Goal: Find specific page/section: Find specific page/section

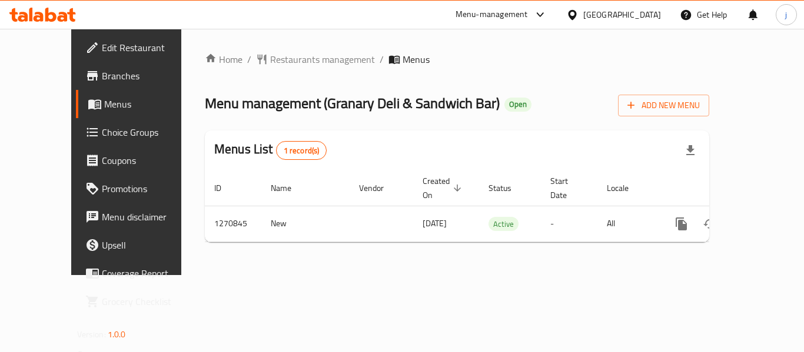
click at [578, 20] on icon at bounding box center [572, 15] width 12 height 12
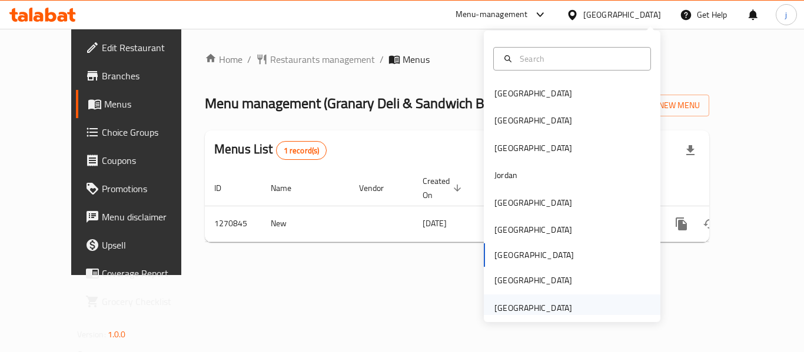
click at [505, 304] on div "[GEOGRAPHIC_DATA]" at bounding box center [533, 308] width 78 height 13
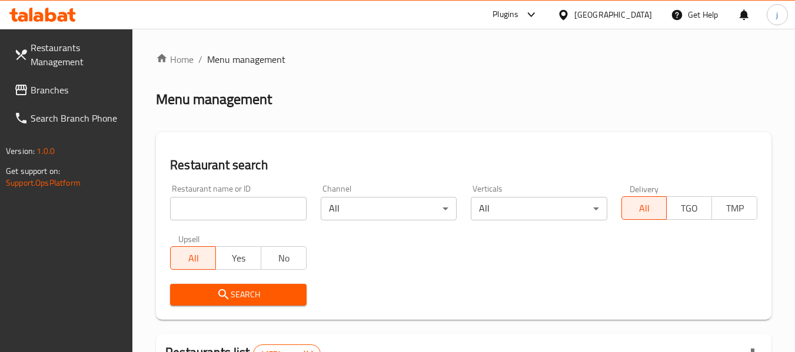
click at [54, 88] on span "Branches" at bounding box center [77, 90] width 93 height 14
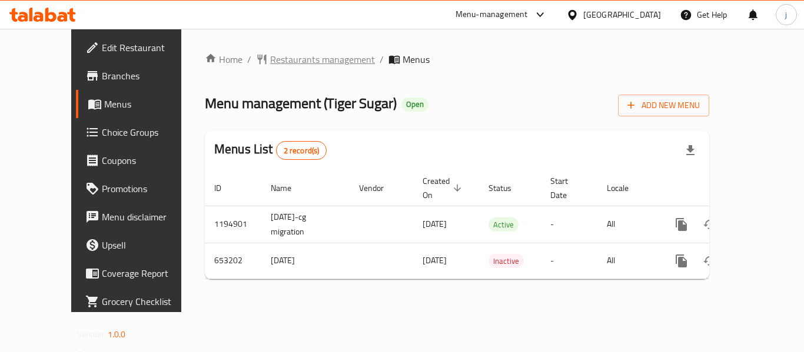
click at [279, 59] on span "Restaurants management" at bounding box center [322, 59] width 105 height 14
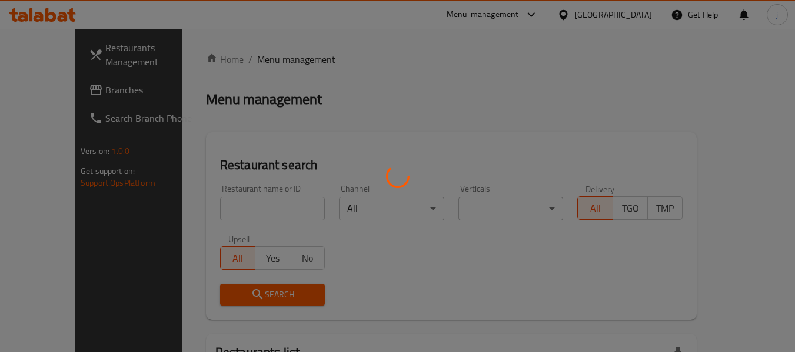
drag, startPoint x: 72, startPoint y: 84, endPoint x: 62, endPoint y: 91, distance: 11.9
click at [72, 84] on div at bounding box center [397, 176] width 795 height 352
click at [57, 94] on div at bounding box center [397, 176] width 795 height 352
click at [75, 87] on div at bounding box center [397, 176] width 795 height 352
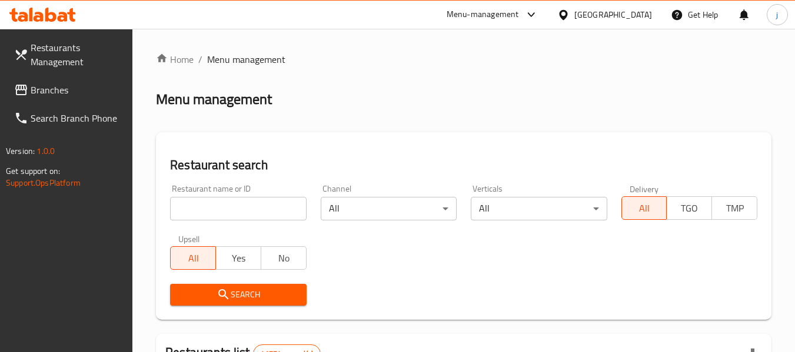
click at [75, 87] on span "Branches" at bounding box center [77, 90] width 93 height 14
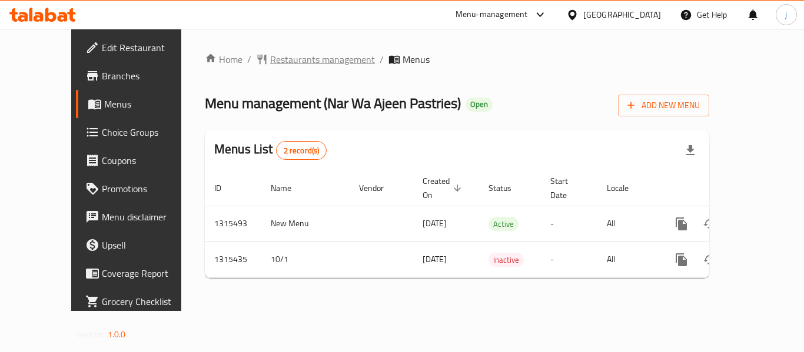
click at [289, 55] on span "Restaurants management" at bounding box center [322, 59] width 105 height 14
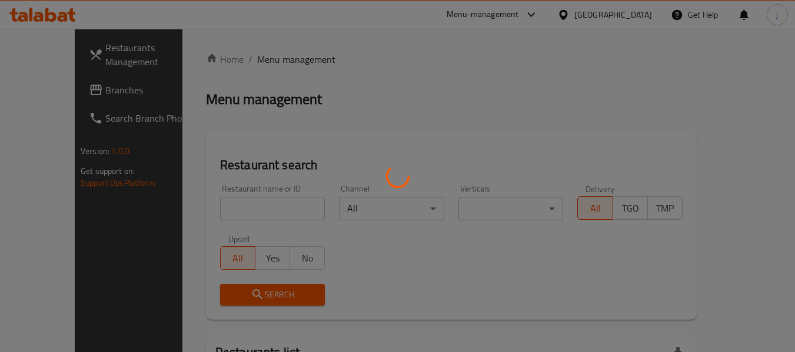
click at [41, 87] on div at bounding box center [397, 176] width 795 height 352
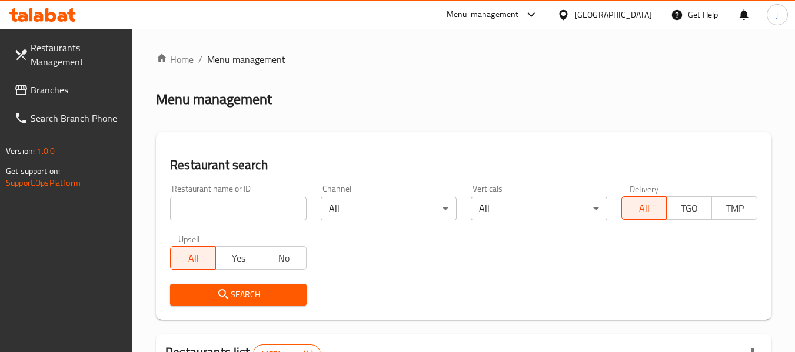
click at [41, 87] on span "Branches" at bounding box center [77, 90] width 93 height 14
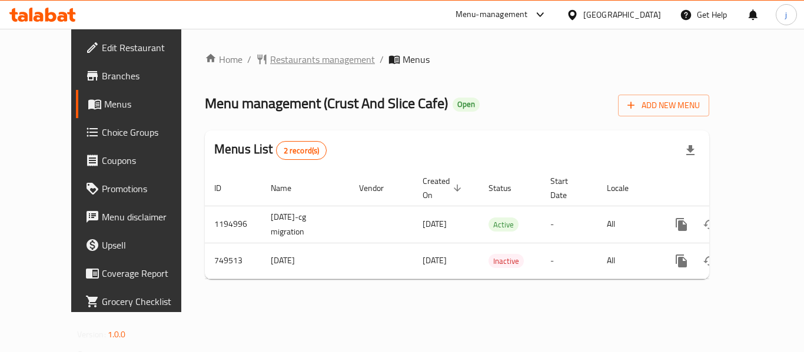
click at [270, 59] on span "Restaurants management" at bounding box center [322, 59] width 105 height 14
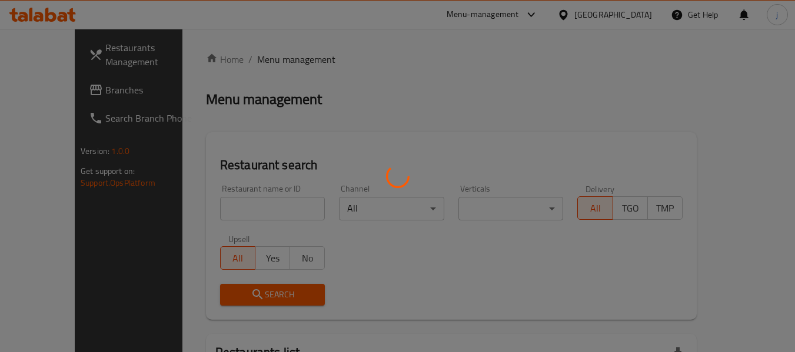
click at [63, 82] on div at bounding box center [397, 176] width 795 height 352
click at [53, 93] on div at bounding box center [397, 176] width 795 height 352
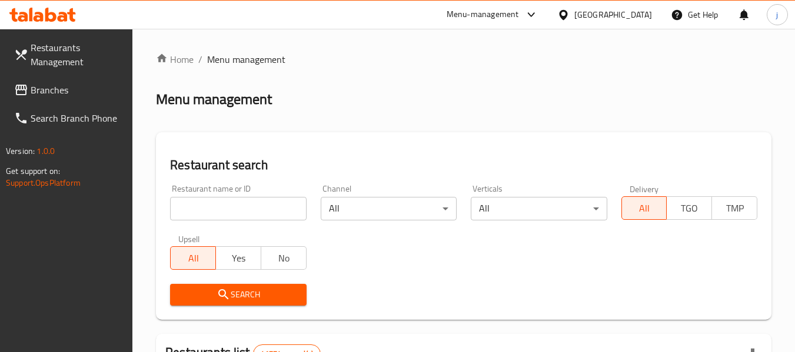
click at [53, 93] on span "Branches" at bounding box center [77, 90] width 93 height 14
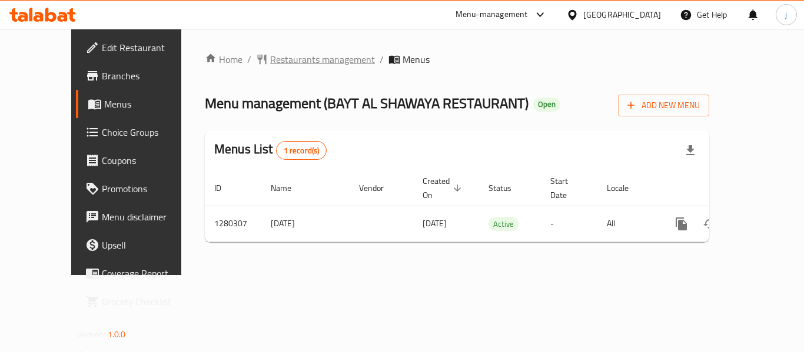
click at [270, 56] on span "Restaurants management" at bounding box center [322, 59] width 105 height 14
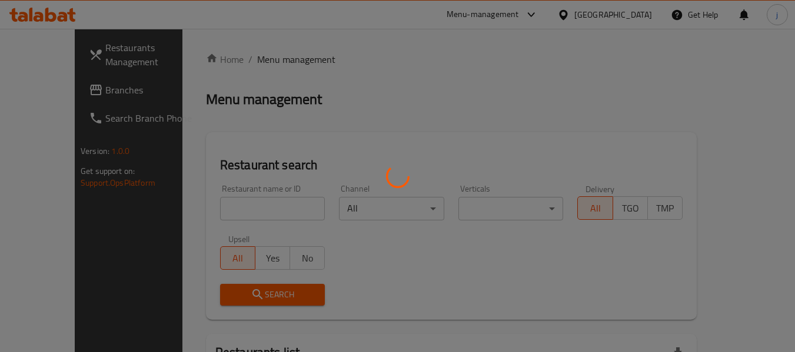
click at [58, 91] on div at bounding box center [397, 176] width 795 height 352
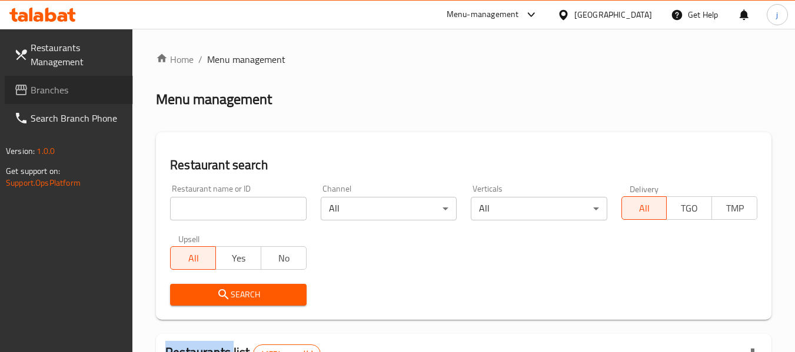
click at [58, 91] on span "Branches" at bounding box center [77, 90] width 93 height 14
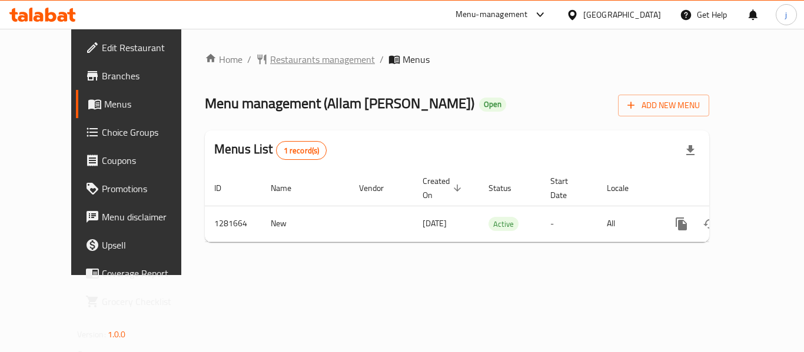
click at [270, 66] on span "Restaurants management" at bounding box center [322, 59] width 105 height 14
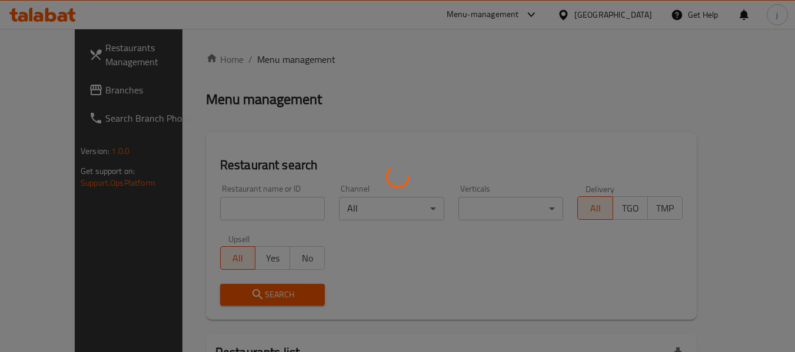
click at [61, 96] on div at bounding box center [397, 176] width 795 height 352
click at [58, 98] on div at bounding box center [397, 176] width 795 height 352
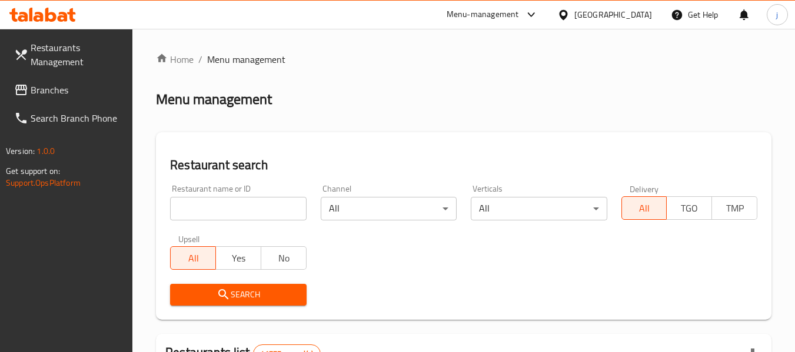
click at [56, 94] on span "Branches" at bounding box center [77, 90] width 93 height 14
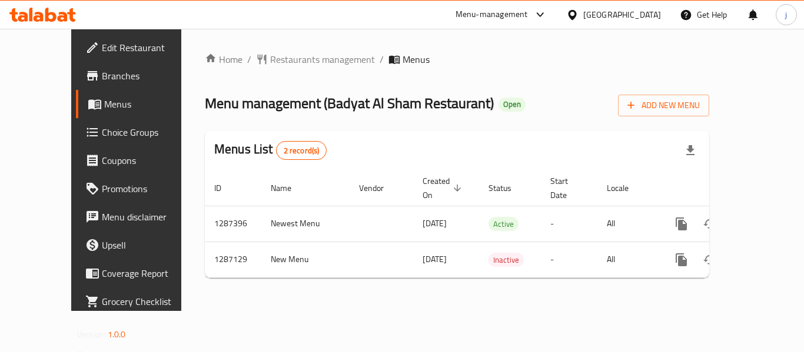
click at [585, 13] on div "[GEOGRAPHIC_DATA]" at bounding box center [622, 14] width 78 height 13
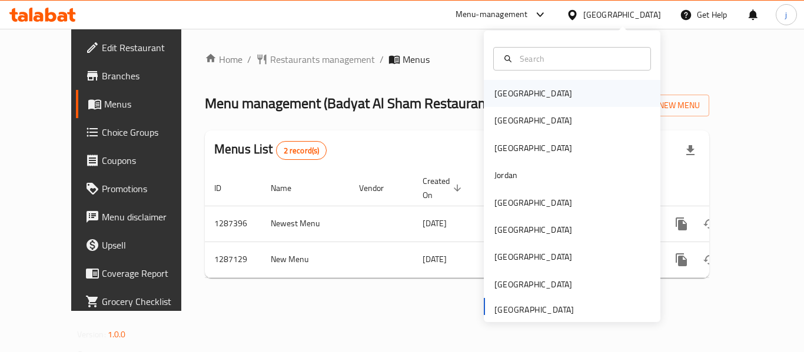
click at [493, 84] on div "[GEOGRAPHIC_DATA]" at bounding box center [533, 93] width 96 height 27
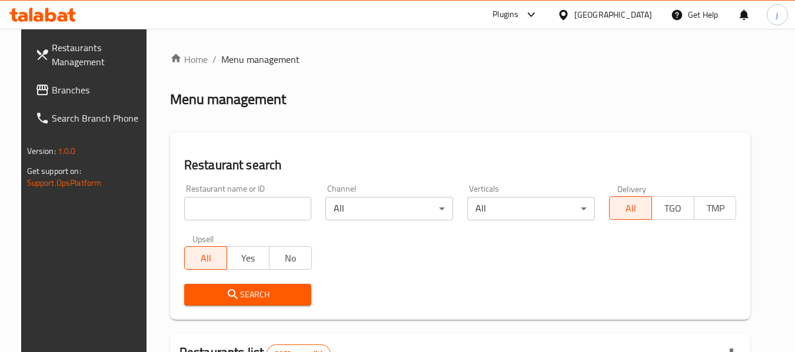
click at [64, 88] on span "Branches" at bounding box center [98, 90] width 93 height 14
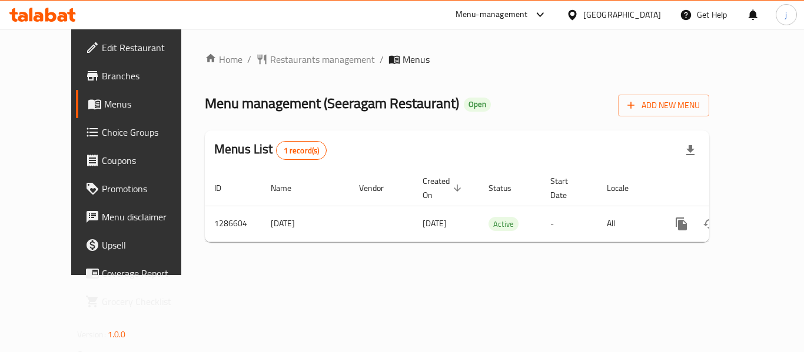
click at [583, 9] on div at bounding box center [574, 14] width 17 height 13
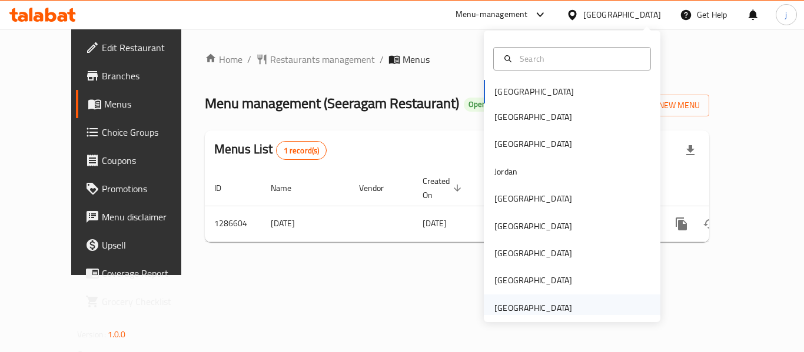
click at [504, 309] on div "[GEOGRAPHIC_DATA]" at bounding box center [533, 308] width 78 height 13
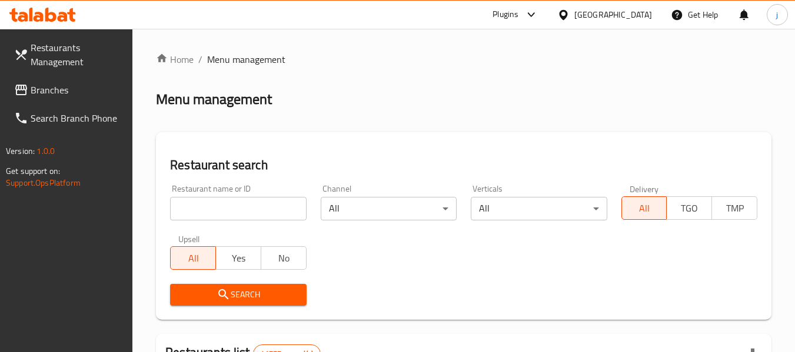
click at [81, 101] on link "Branches" at bounding box center [69, 90] width 128 height 28
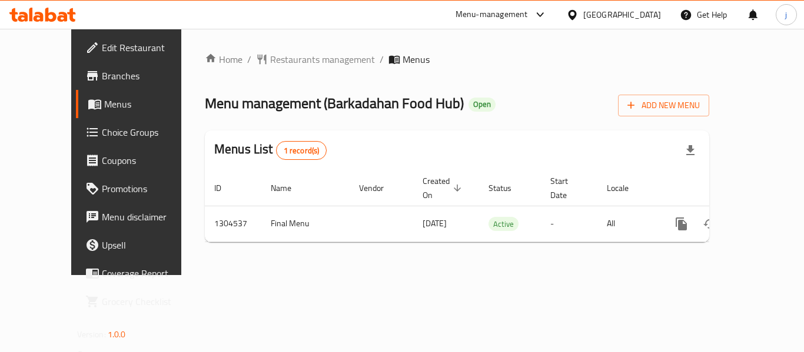
click at [545, 15] on icon at bounding box center [540, 15] width 14 height 14
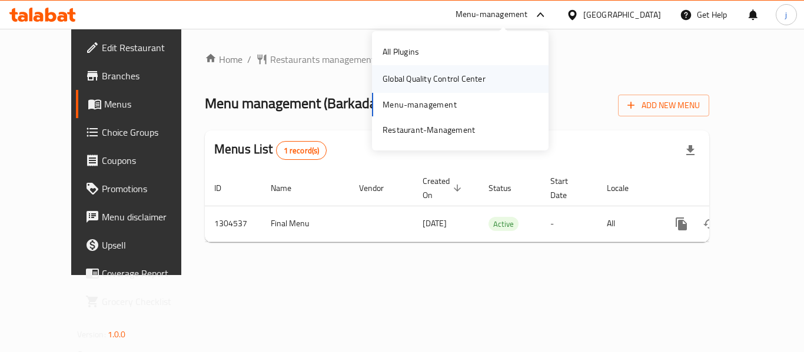
click at [403, 79] on div "Global Quality Control Center" at bounding box center [433, 78] width 103 height 13
